Goal: Information Seeking & Learning: Learn about a topic

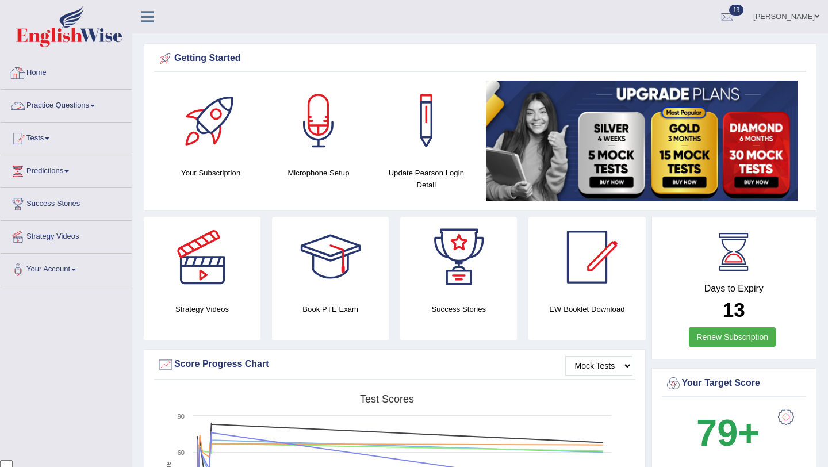
click at [67, 118] on li "Practice Questions Speaking Practice Read Aloud Repeat Sentence Describe Image …" at bounding box center [66, 106] width 131 height 33
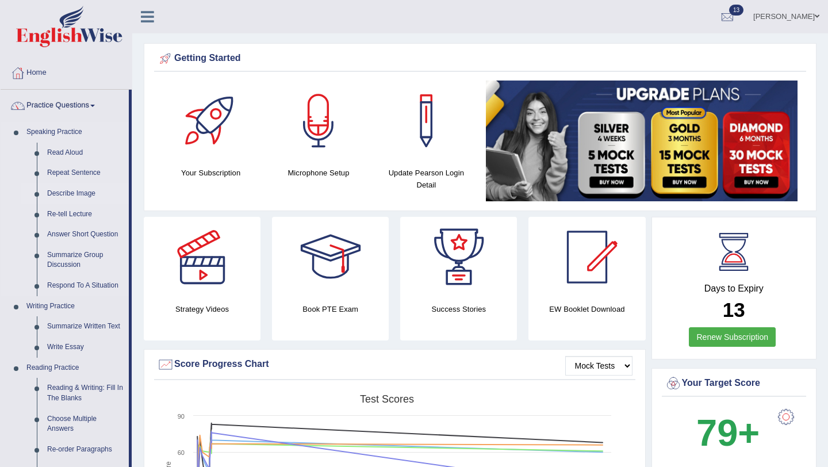
click at [67, 195] on link "Describe Image" at bounding box center [85, 193] width 87 height 21
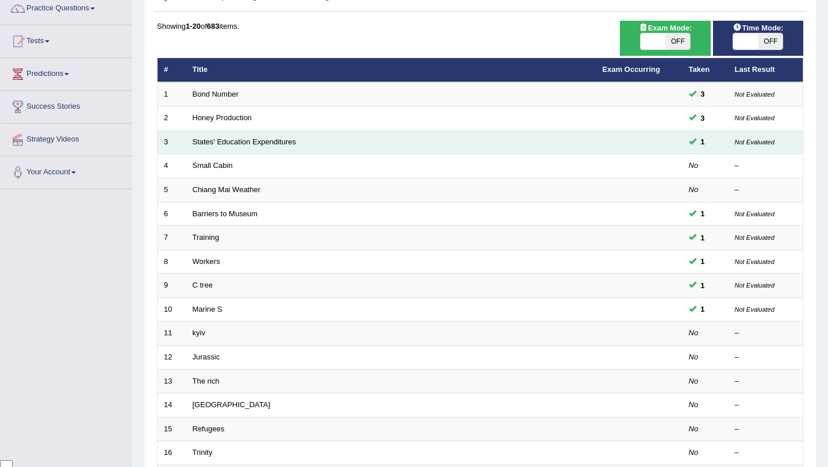
scroll to position [98, 0]
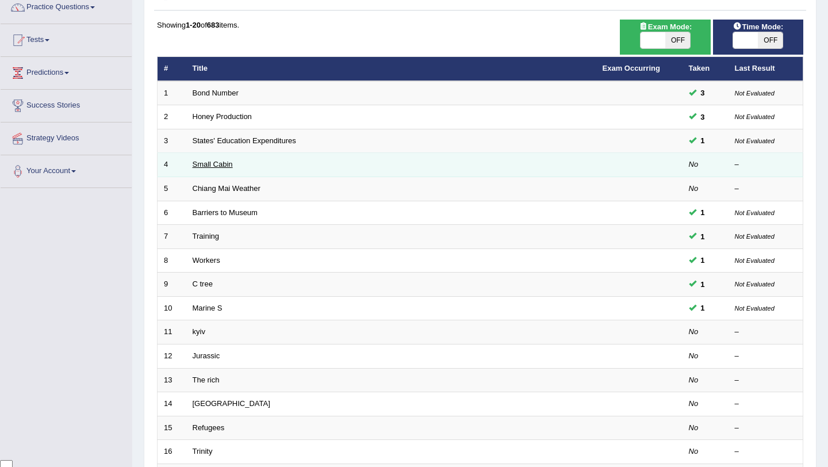
click at [218, 166] on link "Small Cabin" at bounding box center [213, 164] width 40 height 9
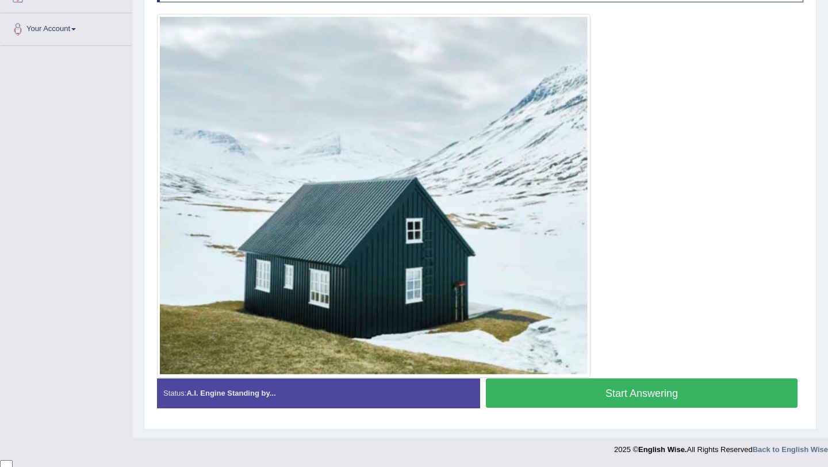
scroll to position [208, 0]
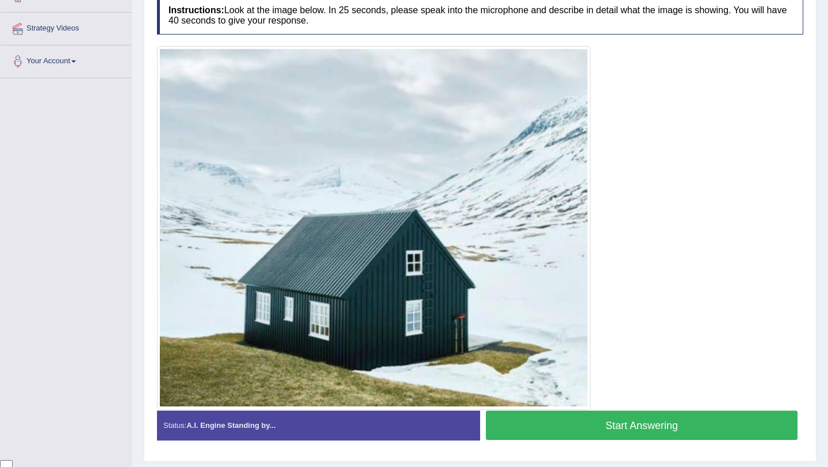
click at [591, 430] on button "Start Answering" at bounding box center [642, 424] width 312 height 29
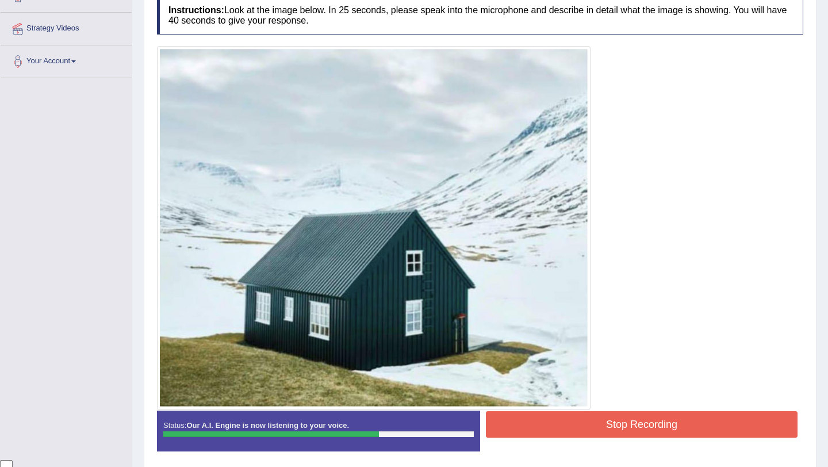
click at [591, 430] on button "Stop Recording" at bounding box center [642, 424] width 312 height 26
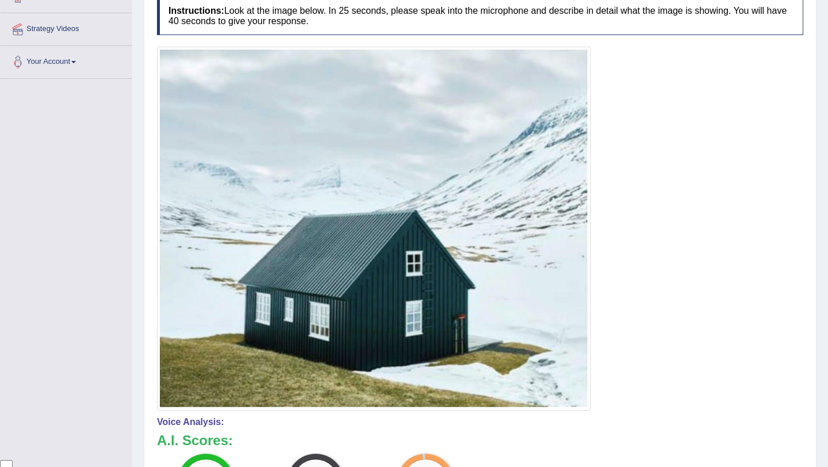
scroll to position [0, 0]
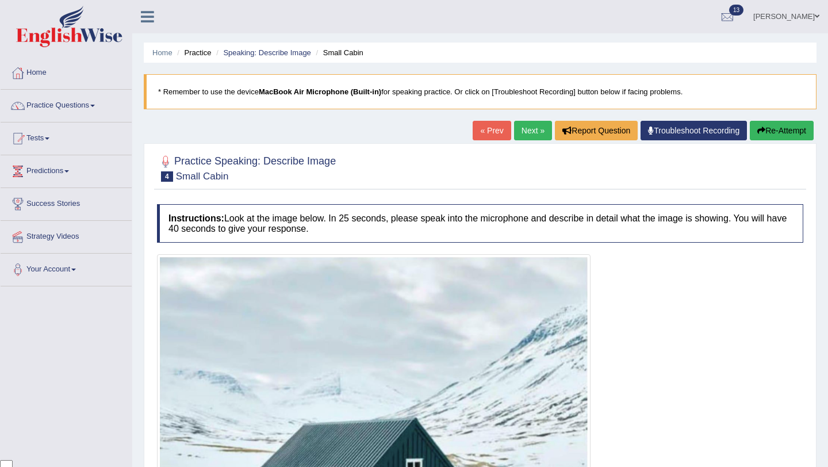
click at [526, 136] on link "Next »" at bounding box center [533, 131] width 38 height 20
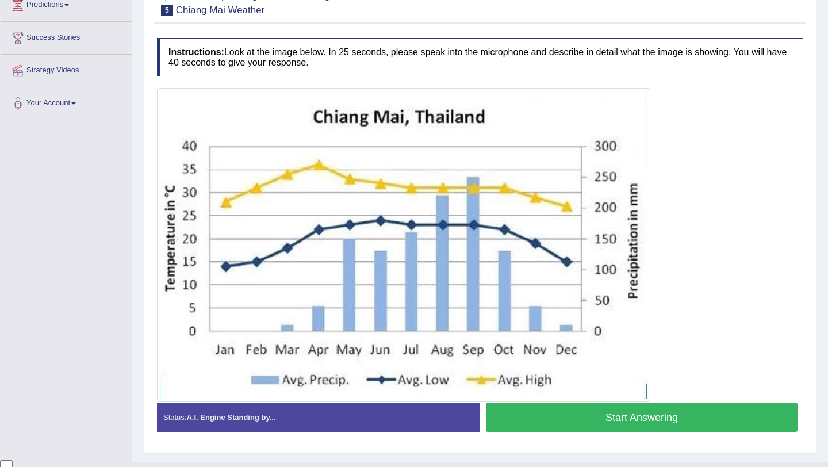
scroll to position [174, 0]
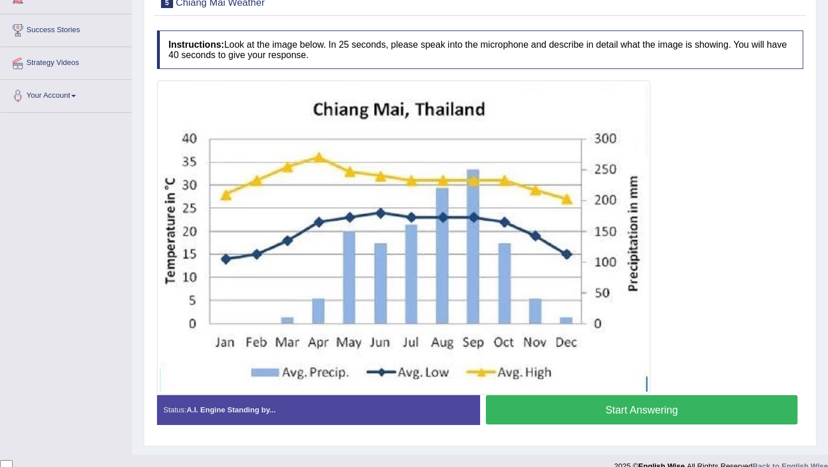
click at [592, 412] on button "Start Answering" at bounding box center [642, 409] width 312 height 29
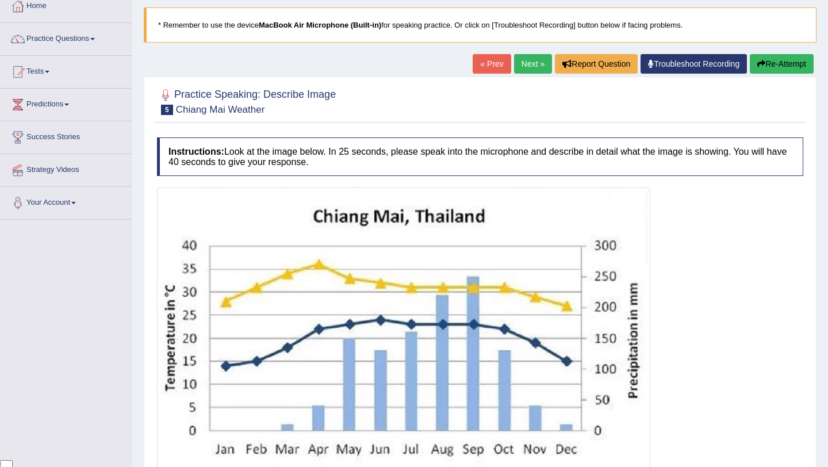
scroll to position [66, 0]
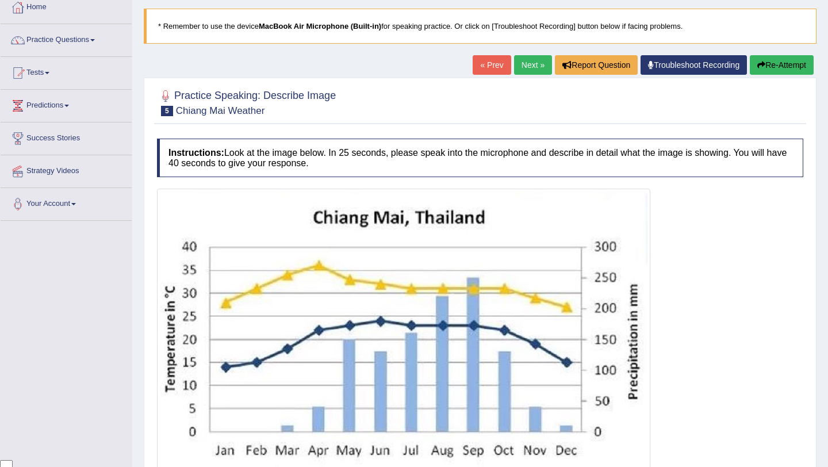
click at [768, 59] on button "Re-Attempt" at bounding box center [782, 65] width 64 height 20
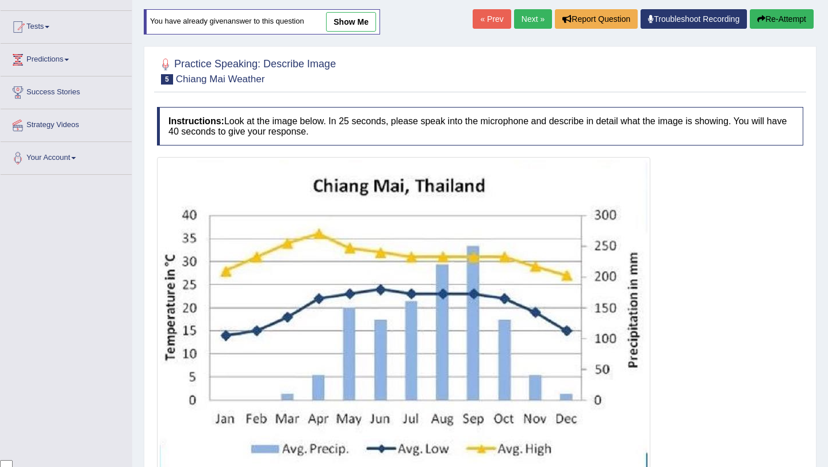
scroll to position [205, 0]
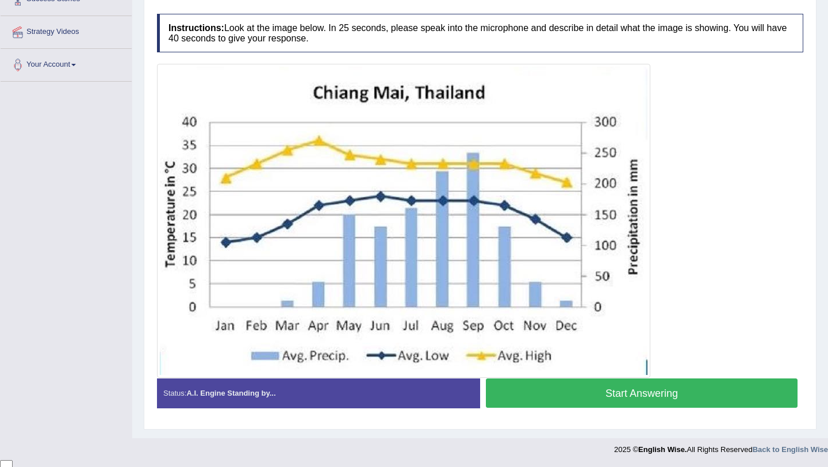
click at [545, 396] on button "Start Answering" at bounding box center [642, 392] width 312 height 29
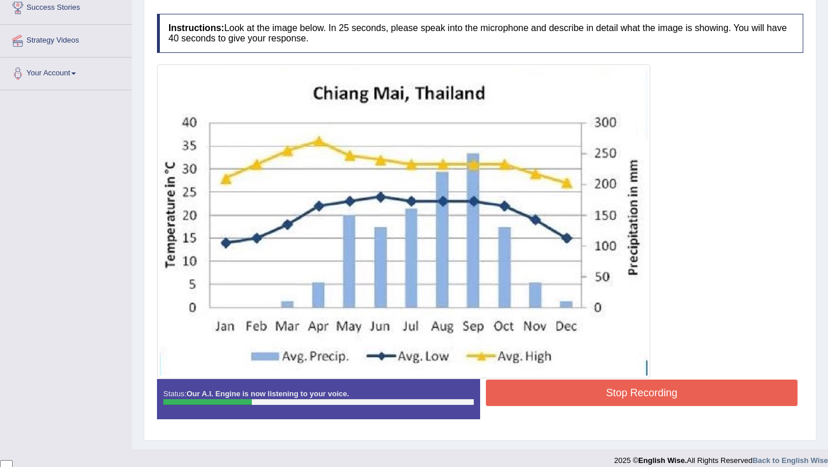
scroll to position [0, 0]
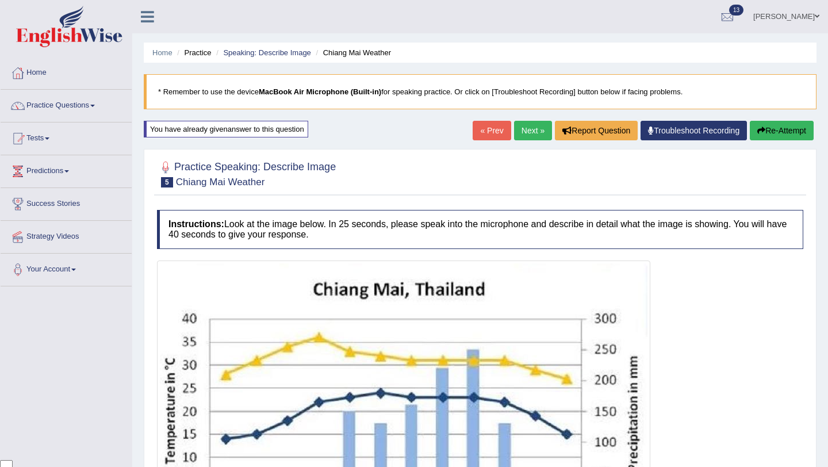
click at [792, 134] on button "Re-Attempt" at bounding box center [782, 131] width 64 height 20
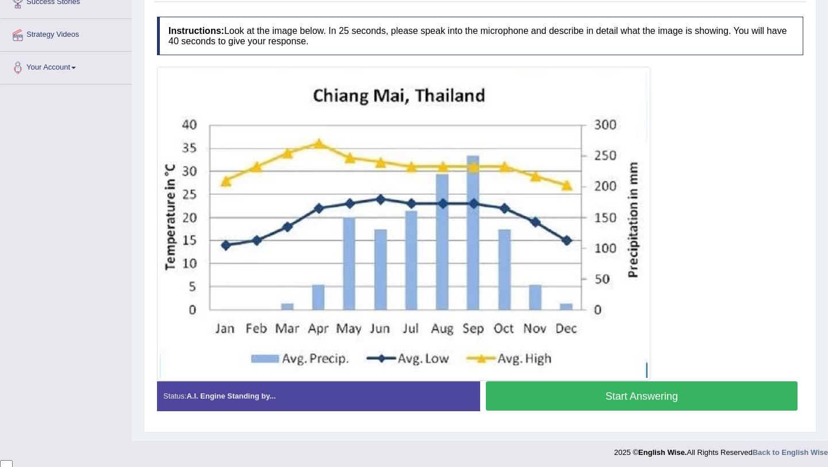
scroll to position [205, 0]
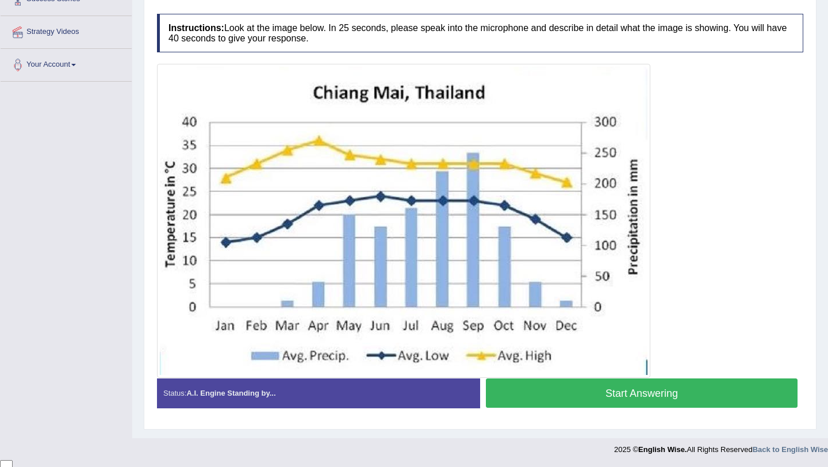
click at [600, 400] on button "Start Answering" at bounding box center [642, 392] width 312 height 29
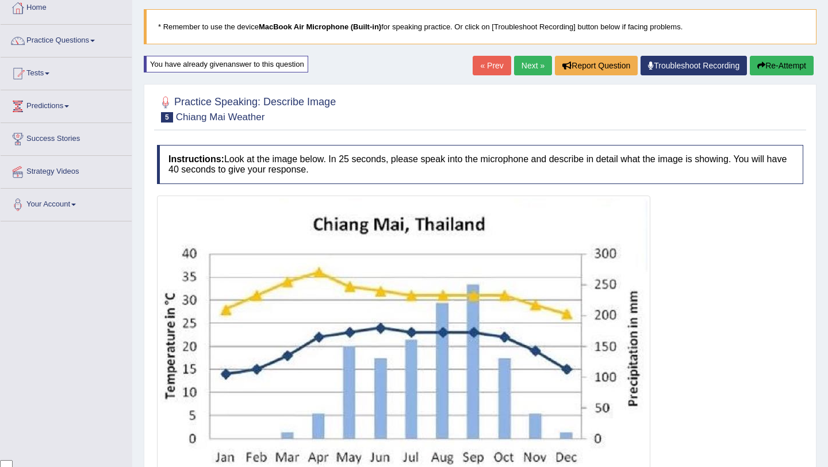
scroll to position [21, 0]
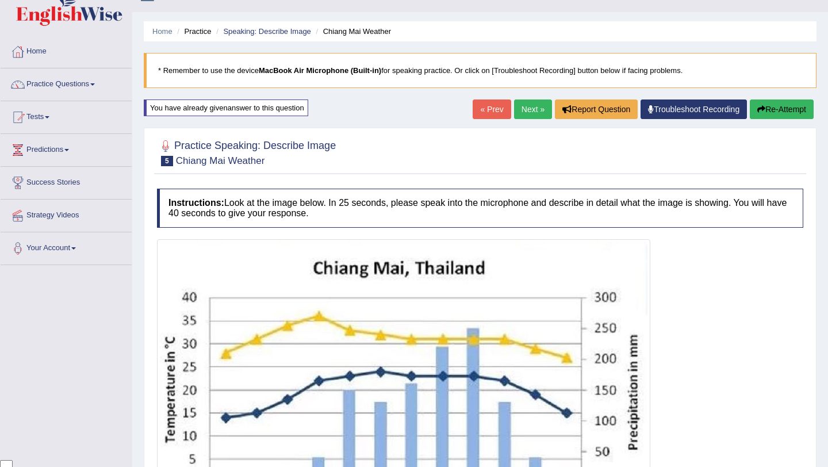
click at [773, 114] on button "Re-Attempt" at bounding box center [782, 109] width 64 height 20
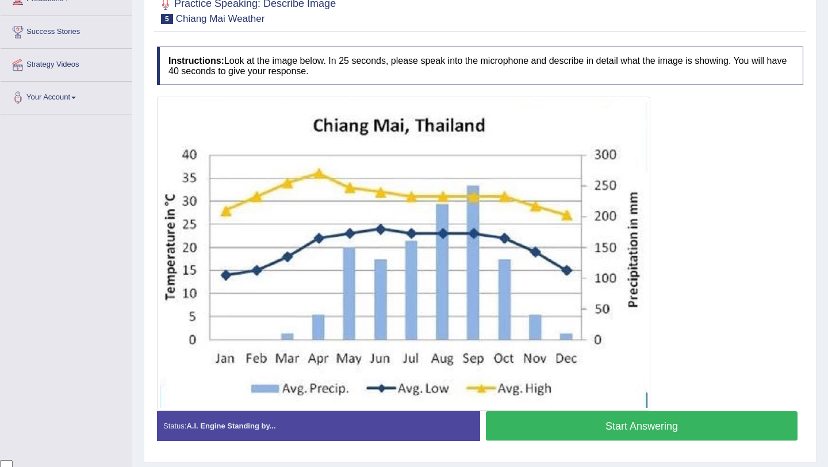
scroll to position [205, 0]
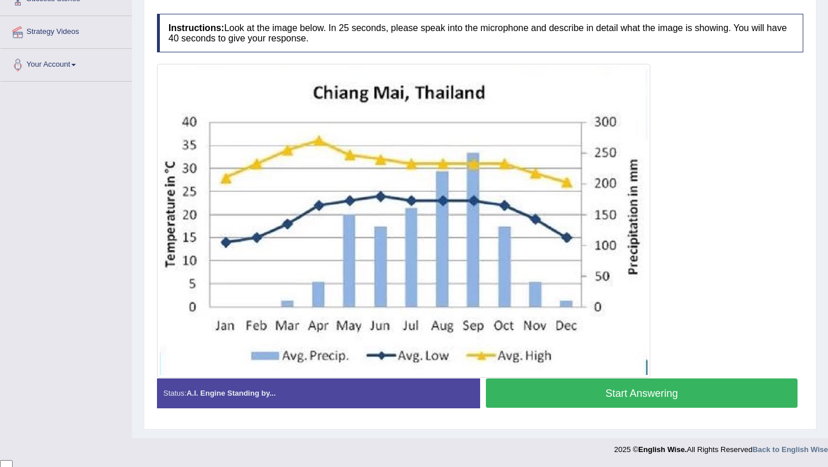
click at [656, 402] on button "Start Answering" at bounding box center [642, 392] width 312 height 29
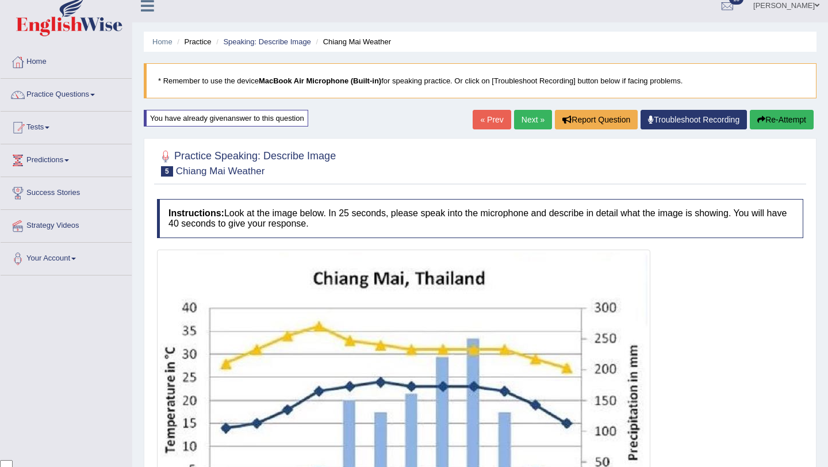
scroll to position [0, 0]
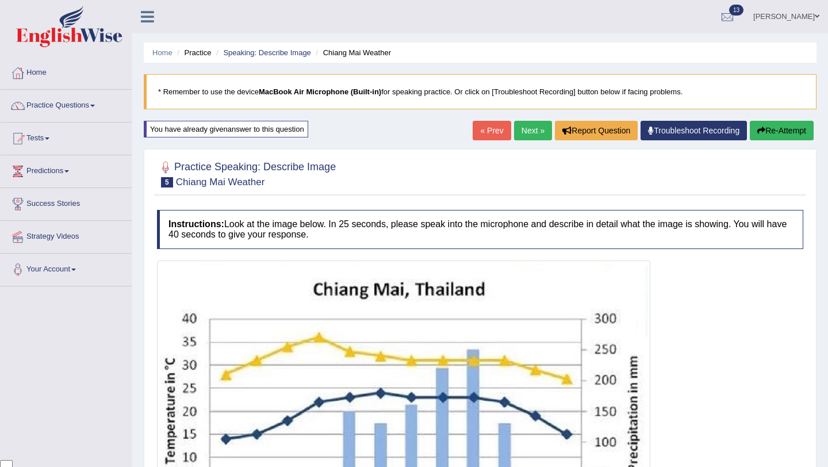
click at [520, 125] on link "Next »" at bounding box center [533, 131] width 38 height 20
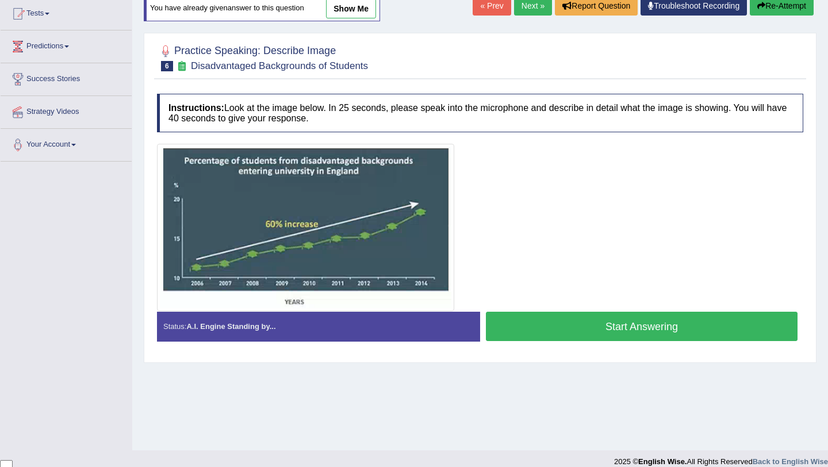
scroll to position [137, 0]
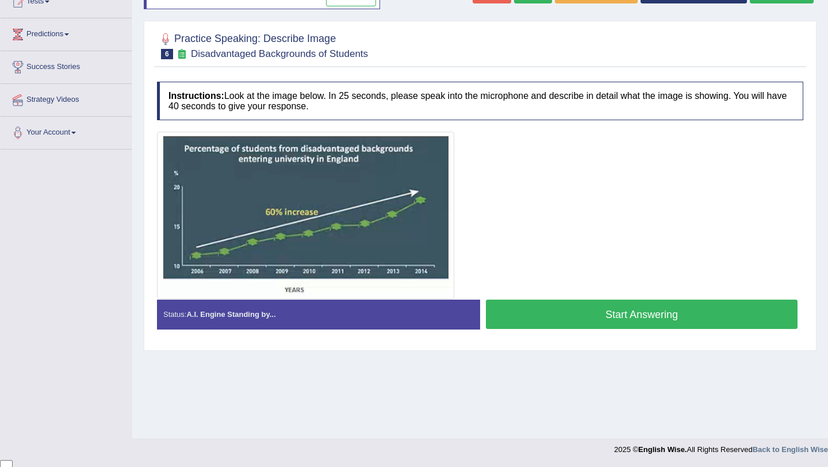
click at [605, 312] on button "Start Answering" at bounding box center [642, 313] width 312 height 29
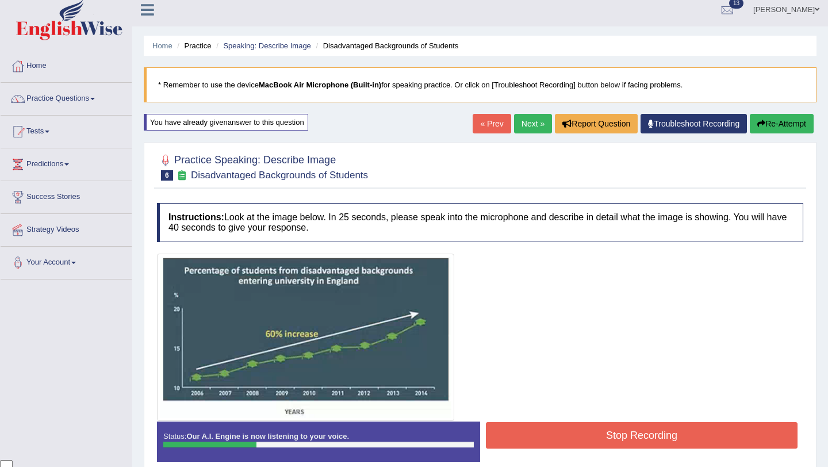
scroll to position [0, 0]
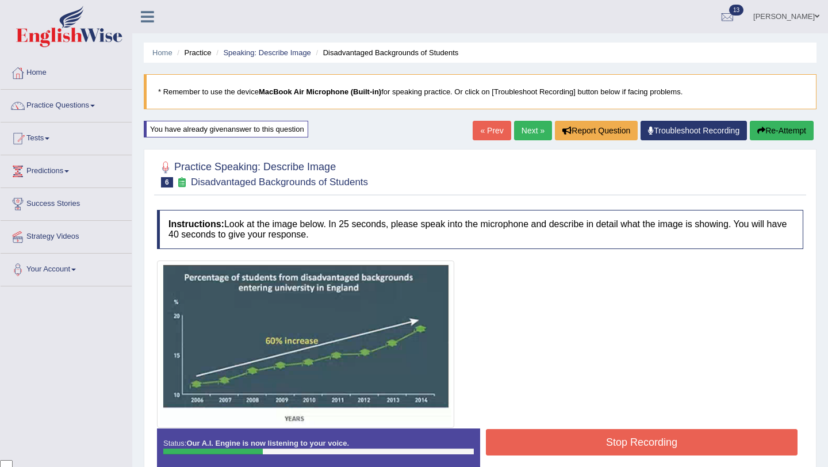
click at [782, 137] on button "Re-Attempt" at bounding box center [782, 131] width 64 height 20
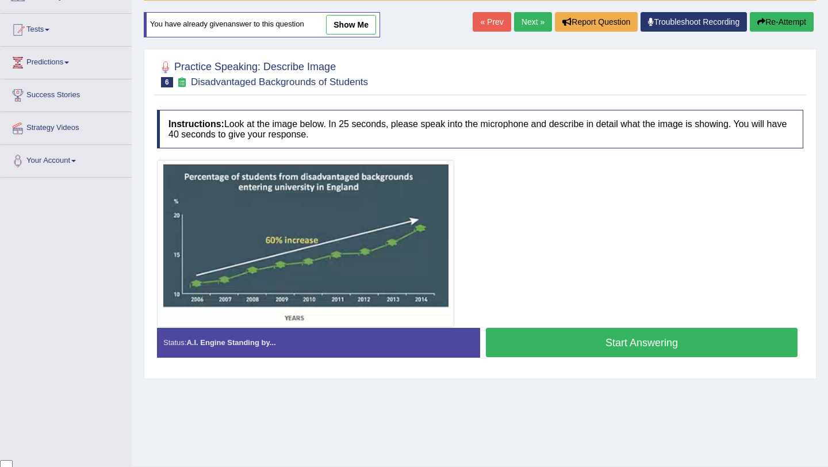
scroll to position [137, 0]
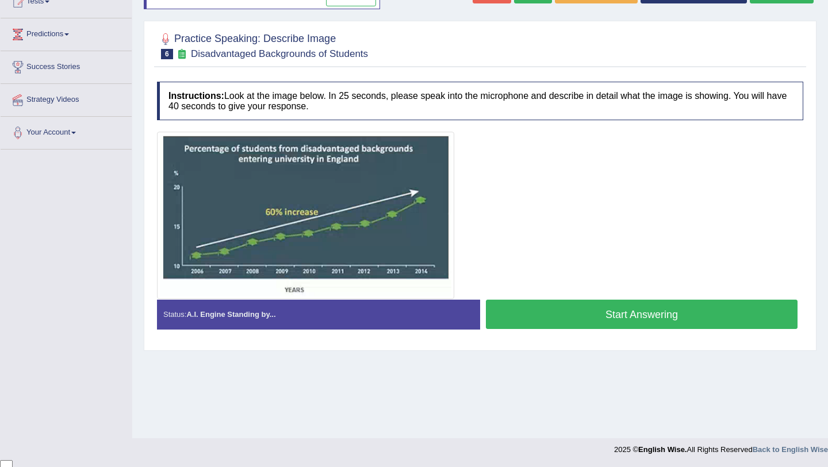
click at [662, 312] on button "Start Answering" at bounding box center [642, 313] width 312 height 29
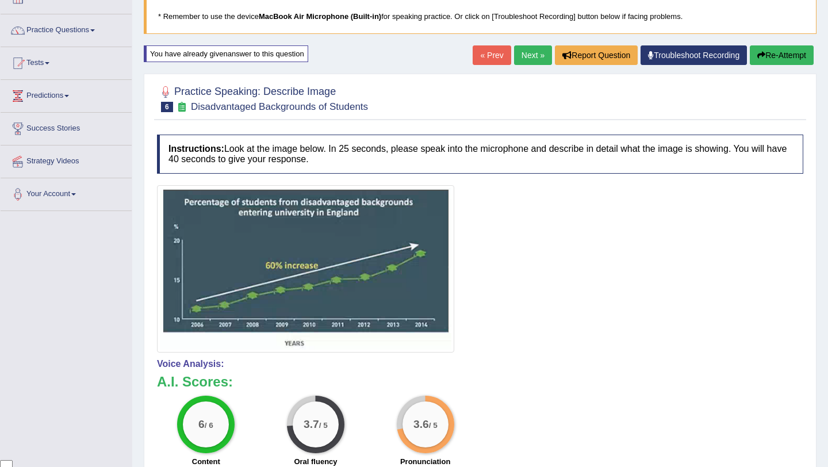
scroll to position [57, 0]
